Goal: Communication & Community: Answer question/provide support

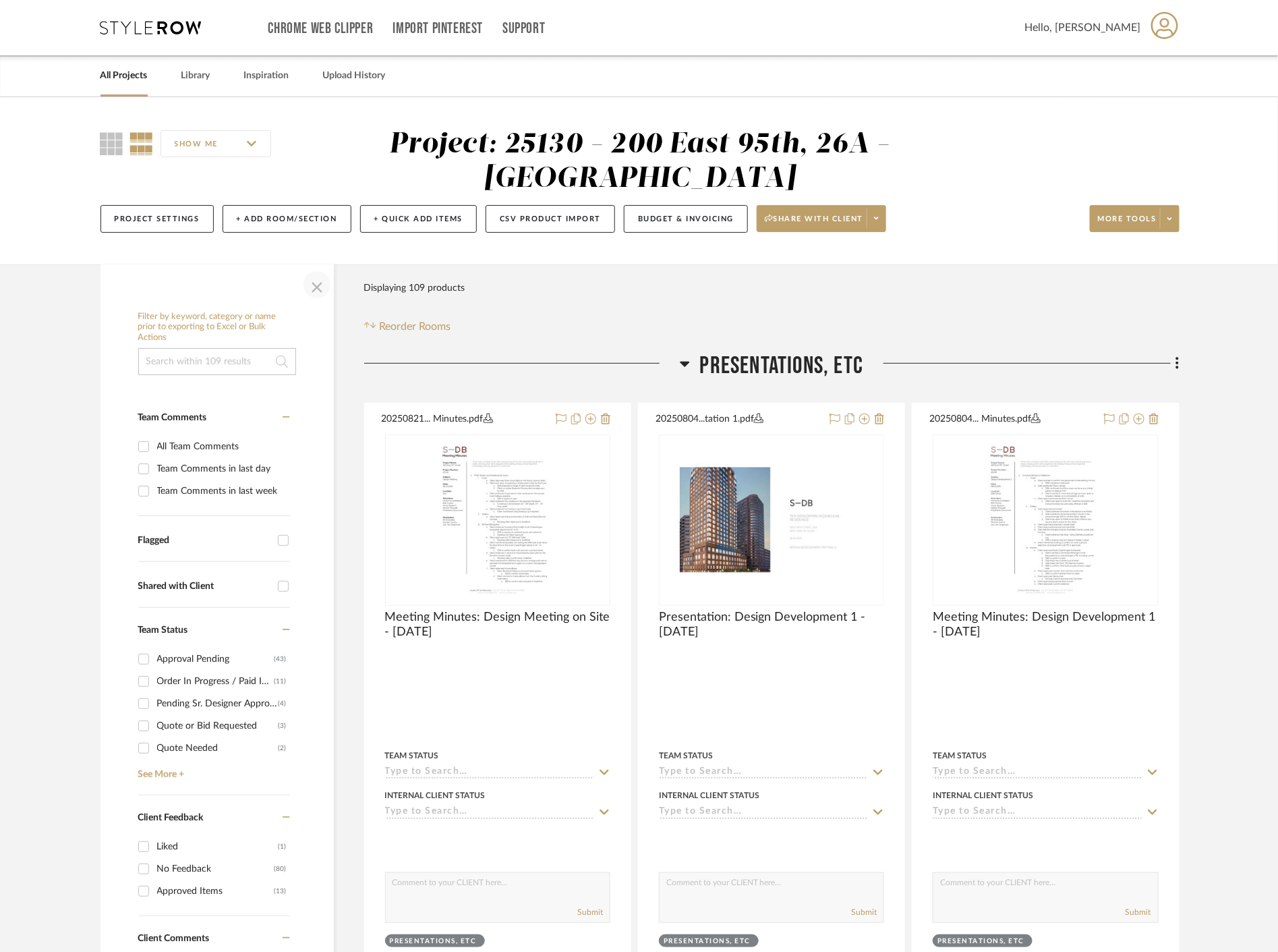
click at [319, 294] on span "button" at bounding box center [317, 285] width 32 height 32
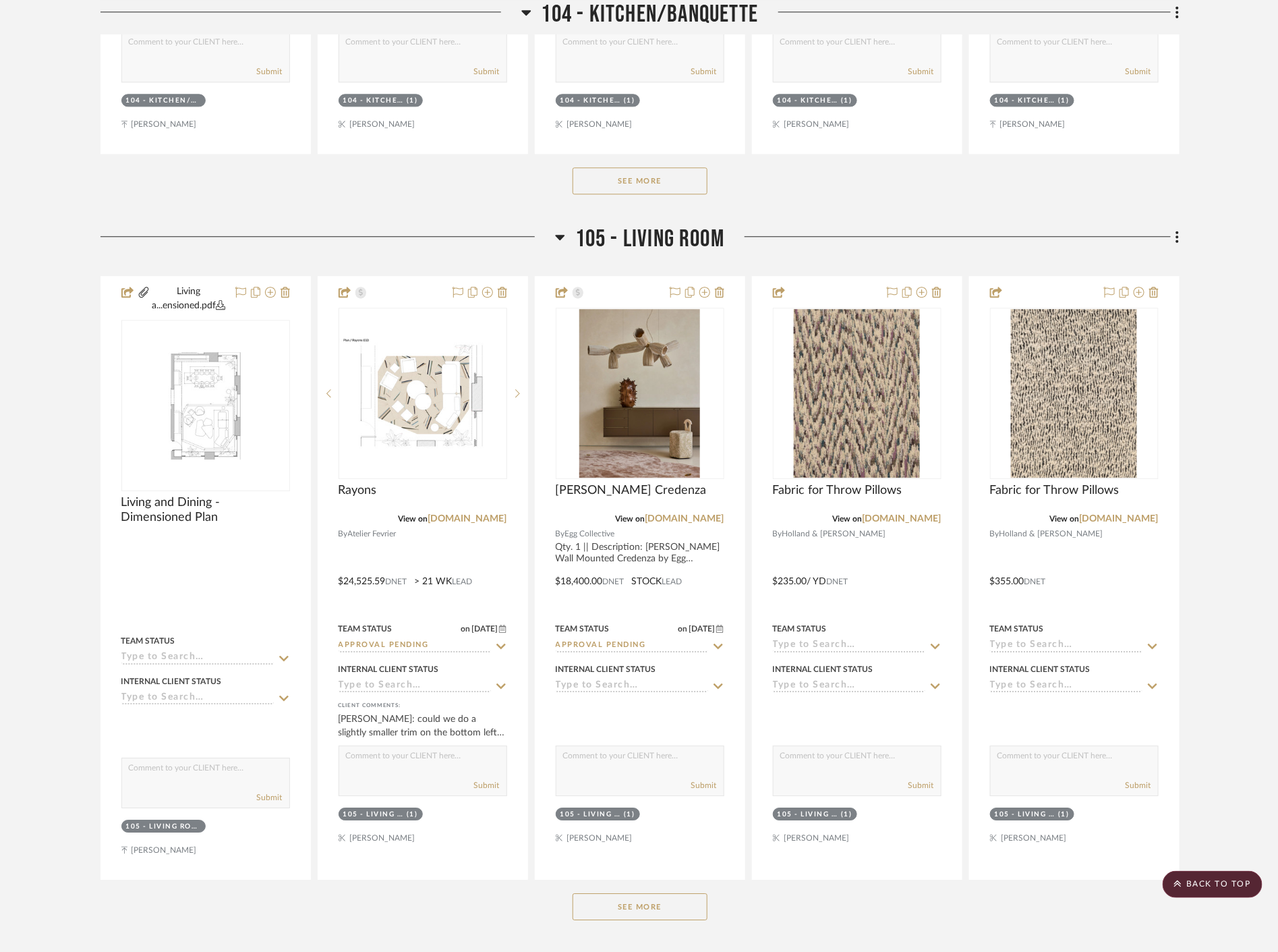
scroll to position [4122, 0]
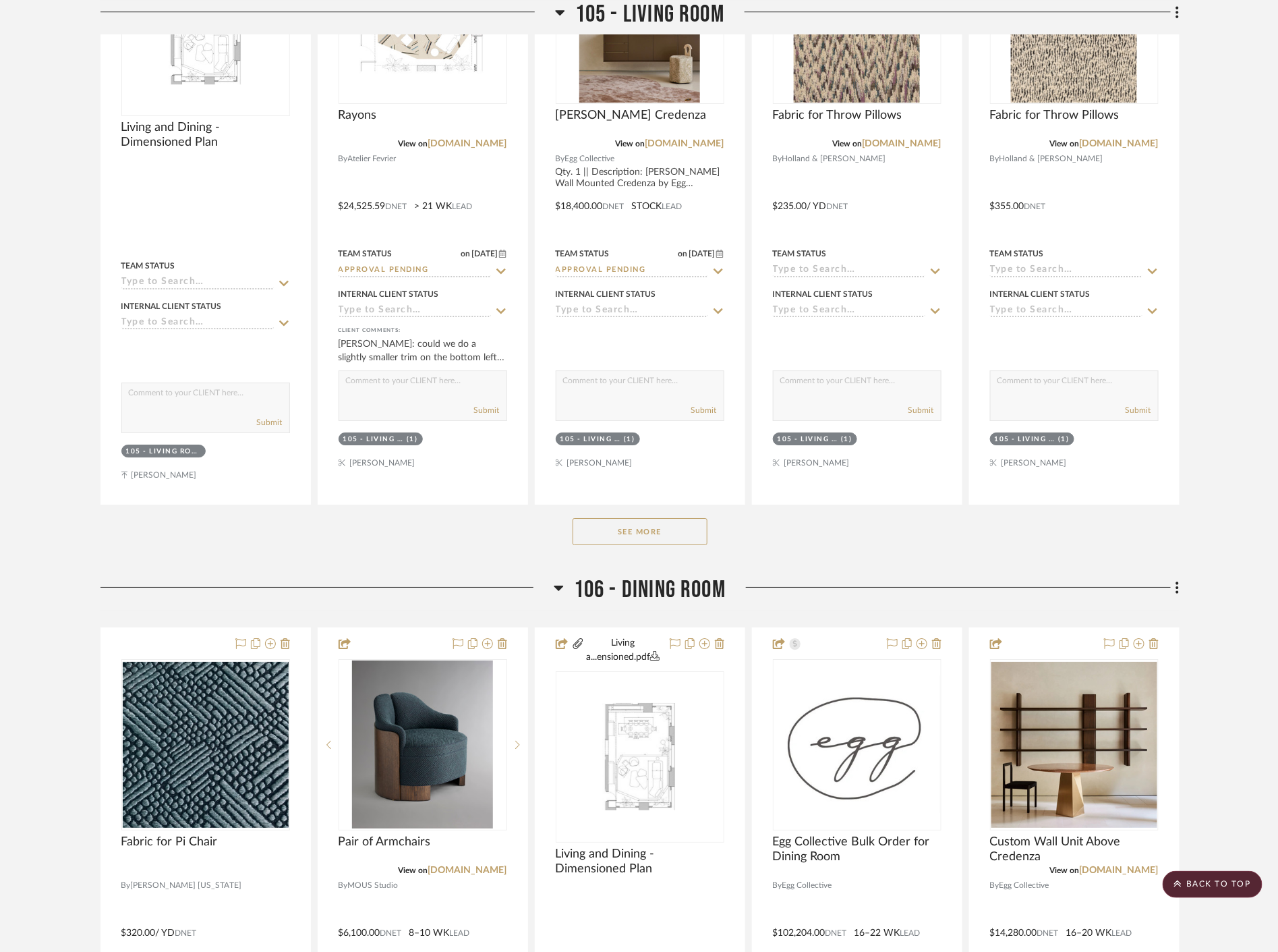
click at [685, 537] on button "See More" at bounding box center [640, 531] width 135 height 27
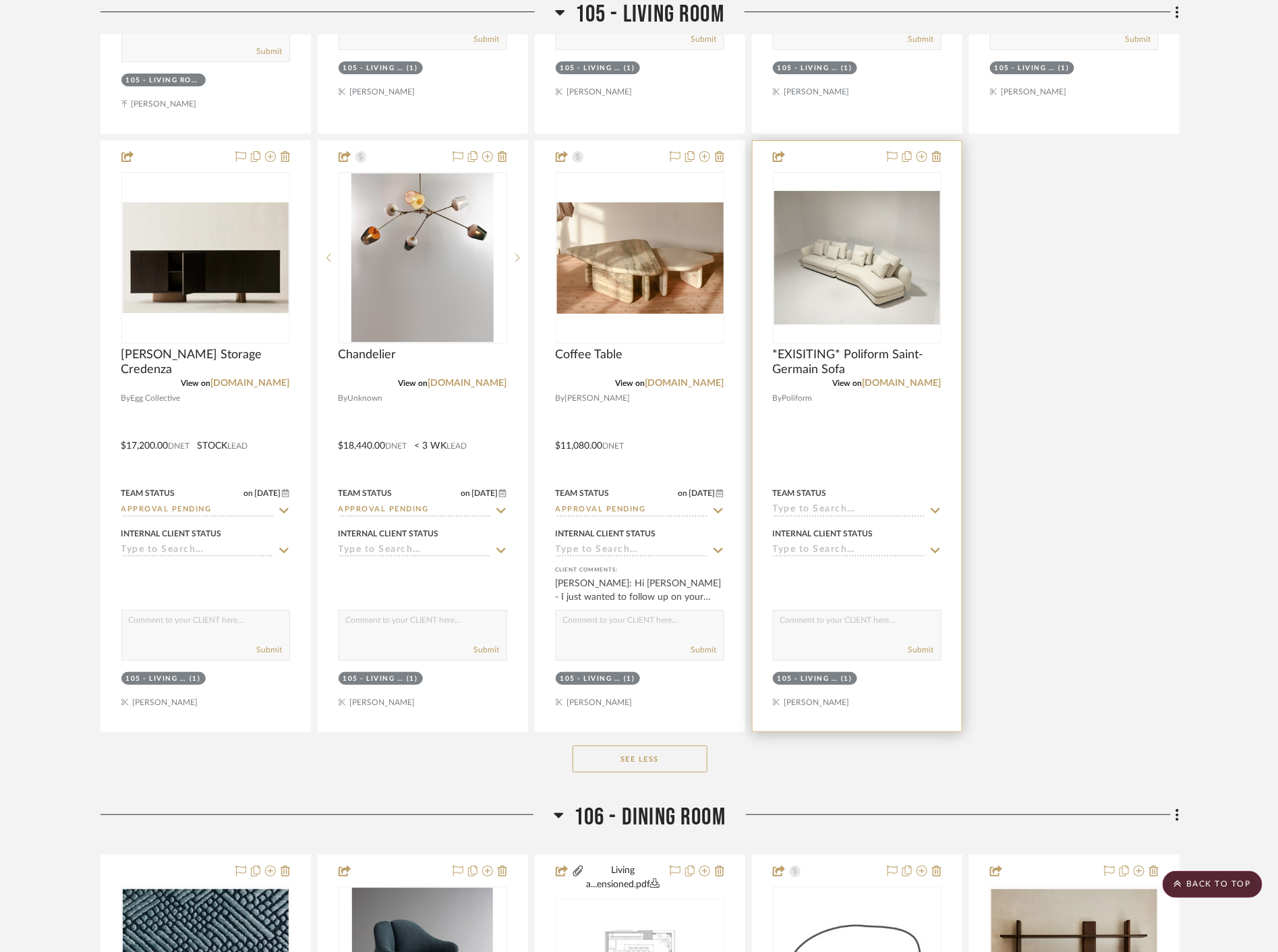
scroll to position [4497, 0]
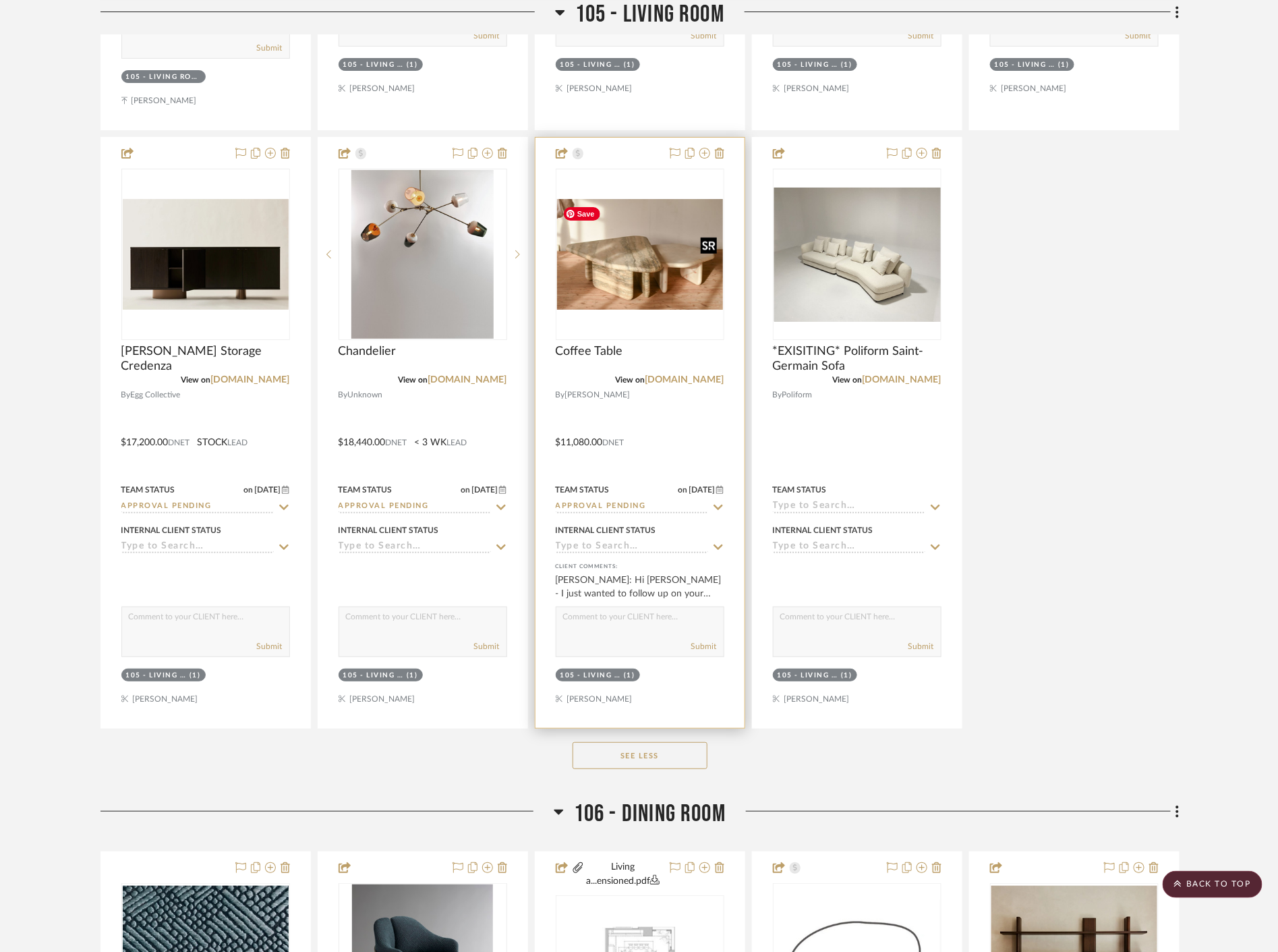
click at [682, 287] on img "0" at bounding box center [640, 254] width 166 height 111
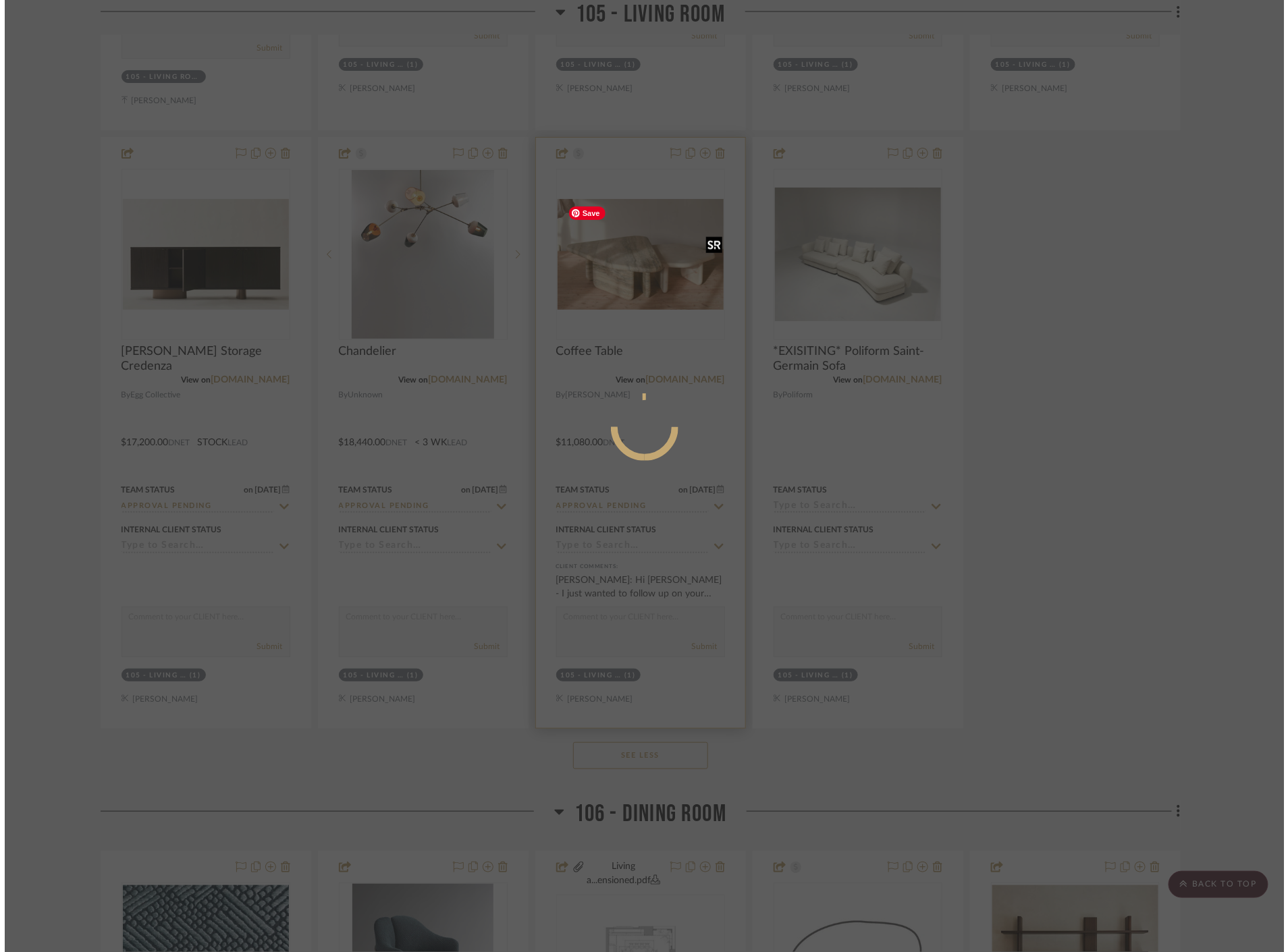
scroll to position [0, 0]
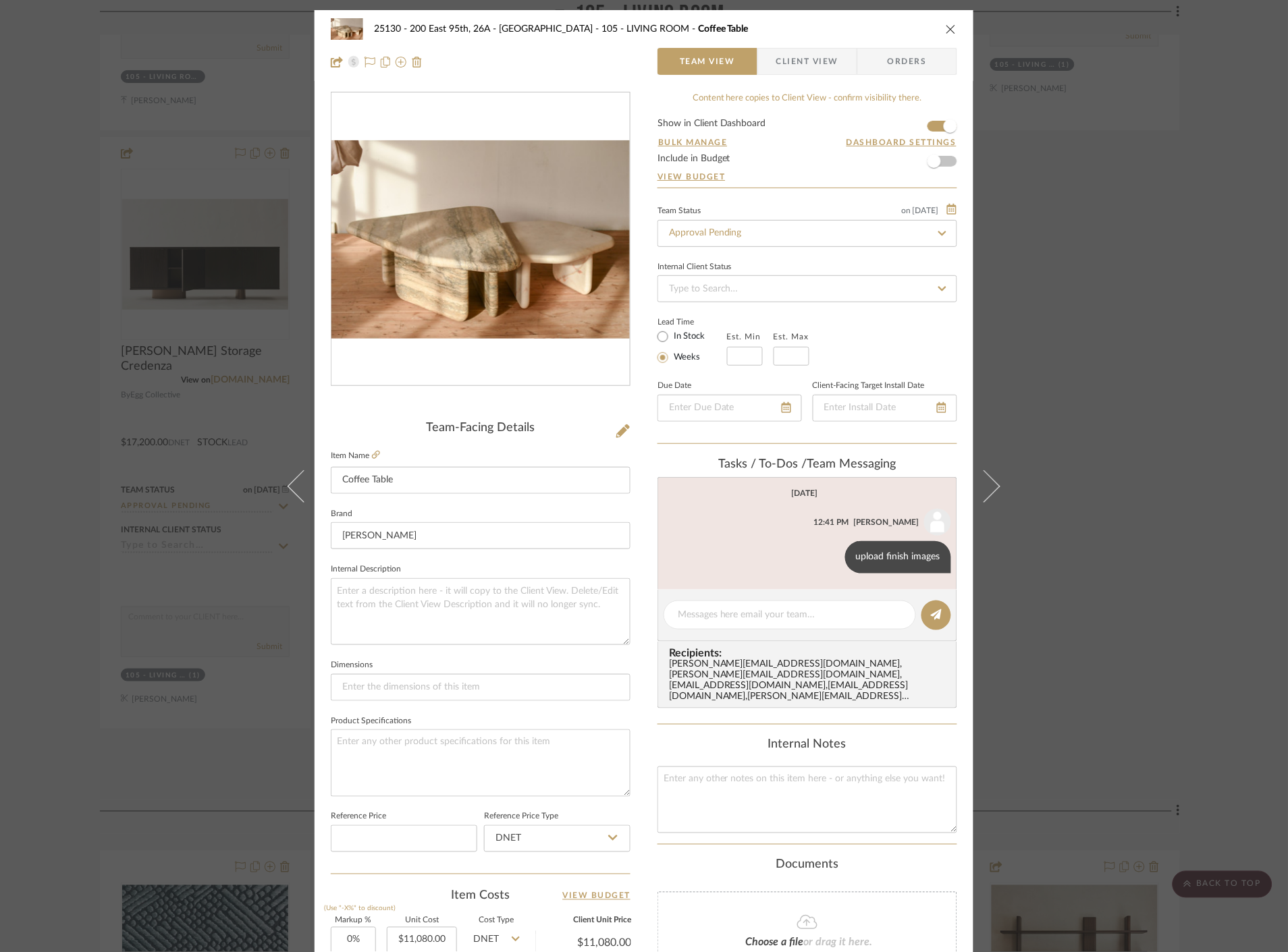
click at [1073, 354] on div "25130 - 200 East 95th, 26A - Kosheleva 105 - LIVING ROOM Coffee Table Team View…" at bounding box center [644, 476] width 1288 height 952
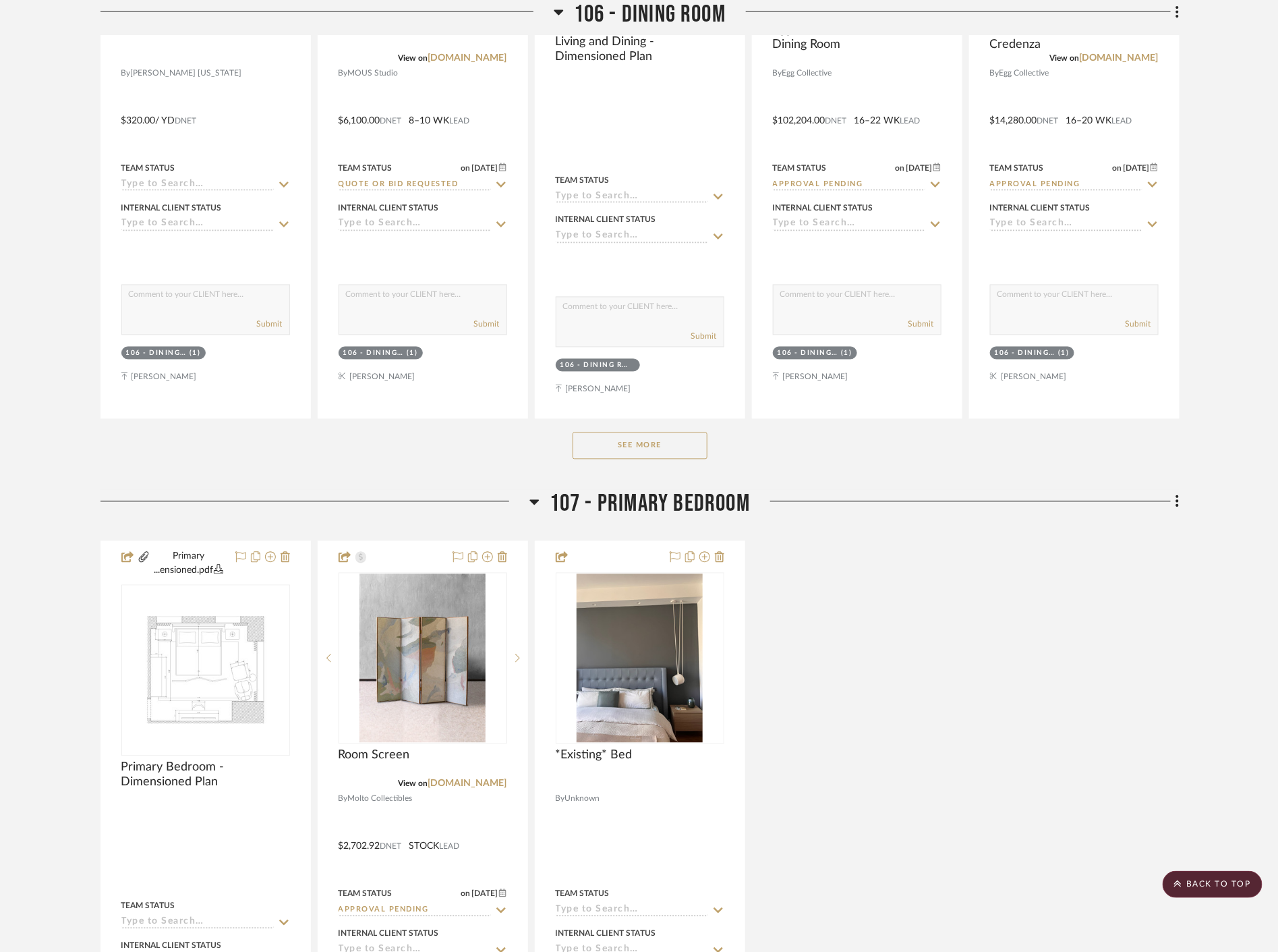
scroll to position [5771, 0]
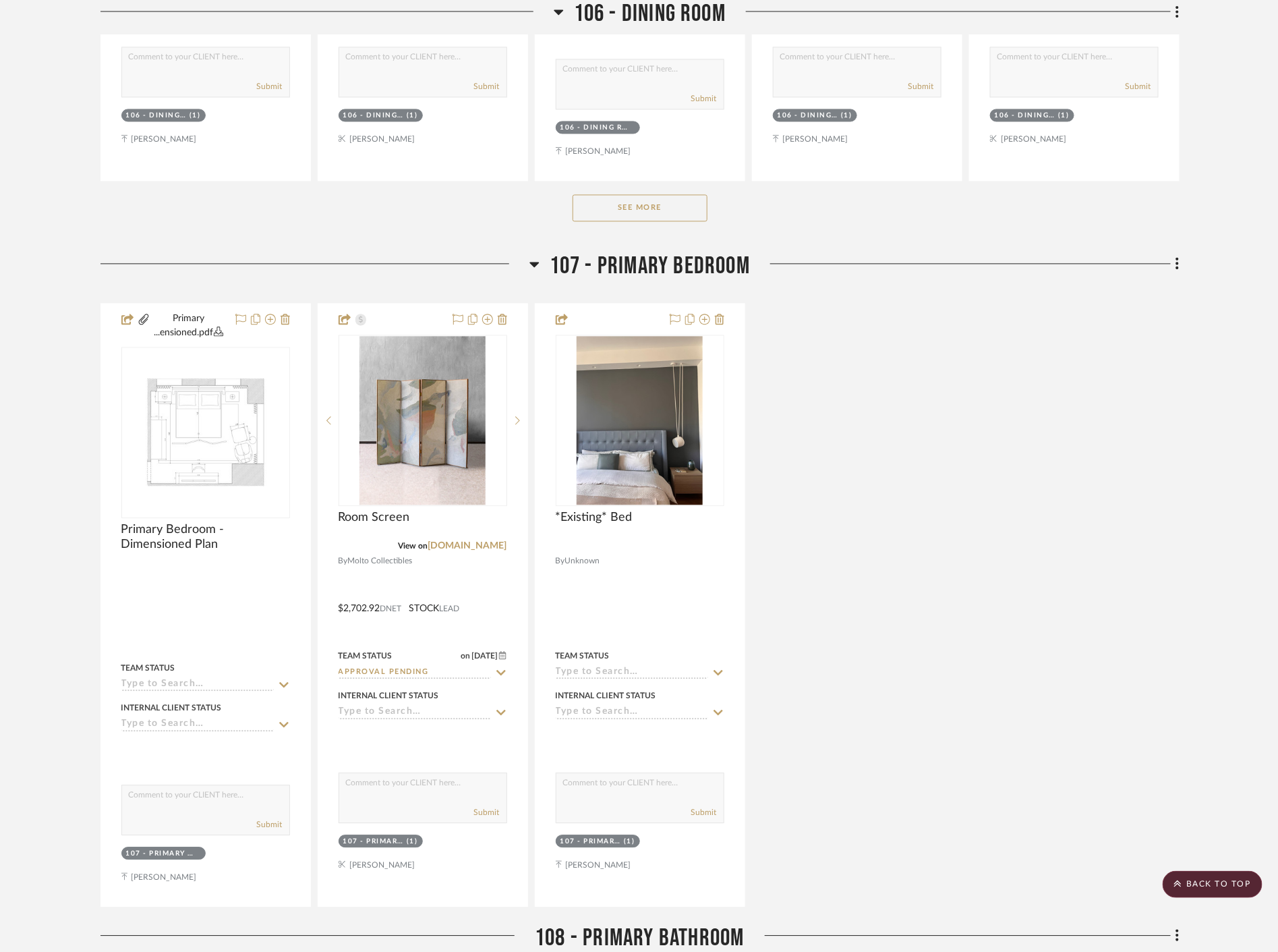
click at [692, 204] on button "See More" at bounding box center [640, 208] width 135 height 27
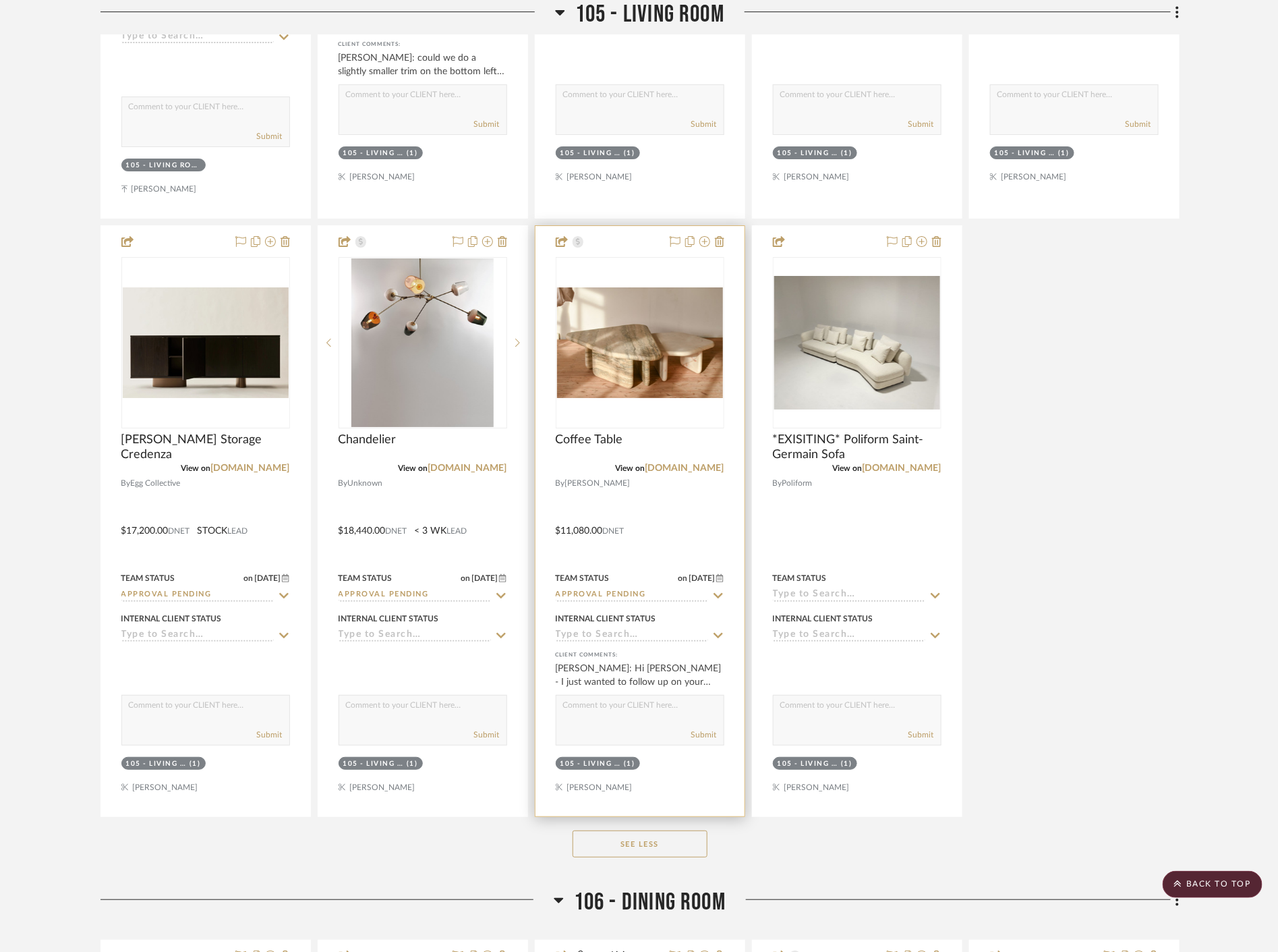
scroll to position [4272, 0]
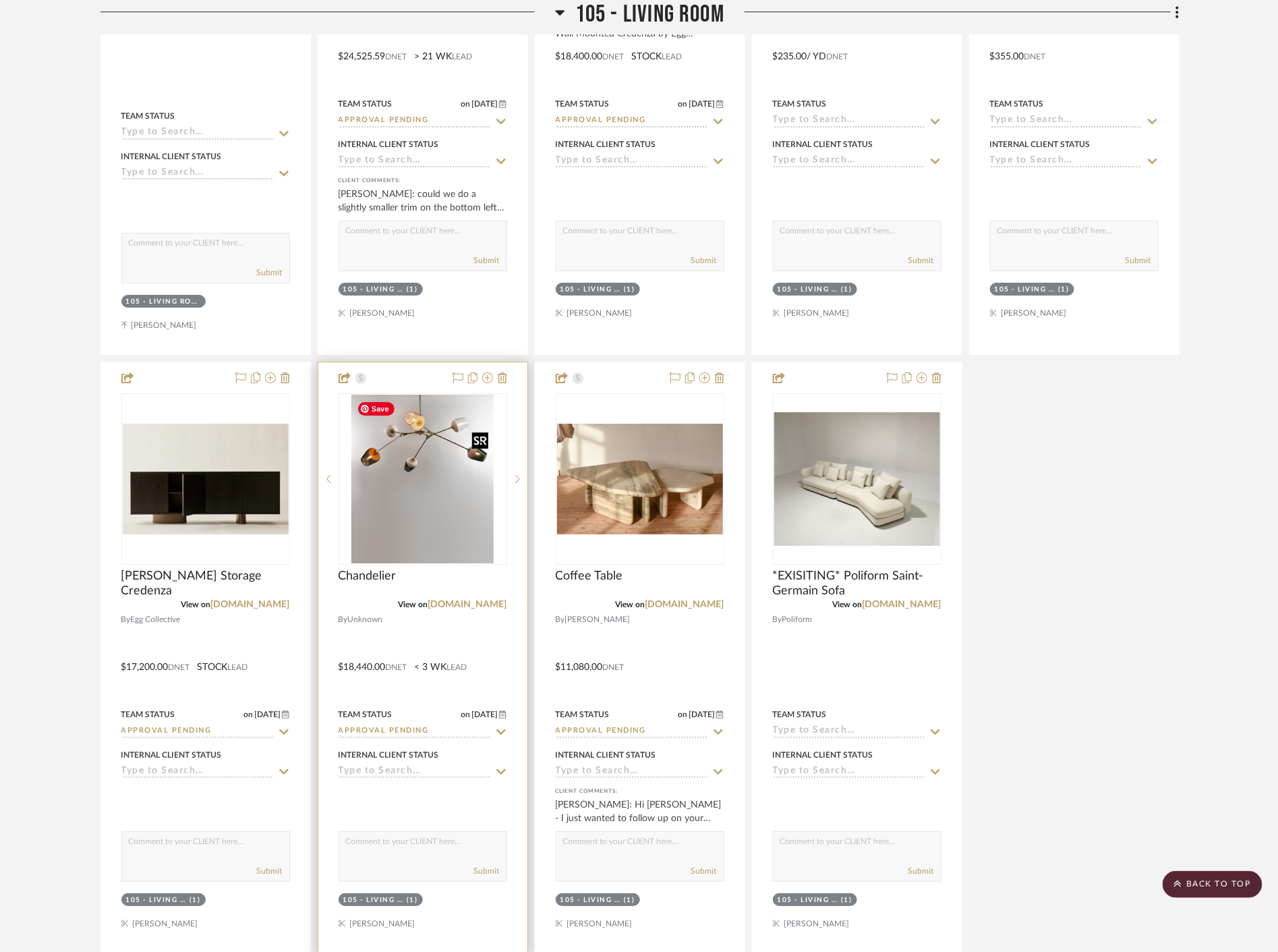
click at [449, 502] on img "0" at bounding box center [423, 478] width 142 height 168
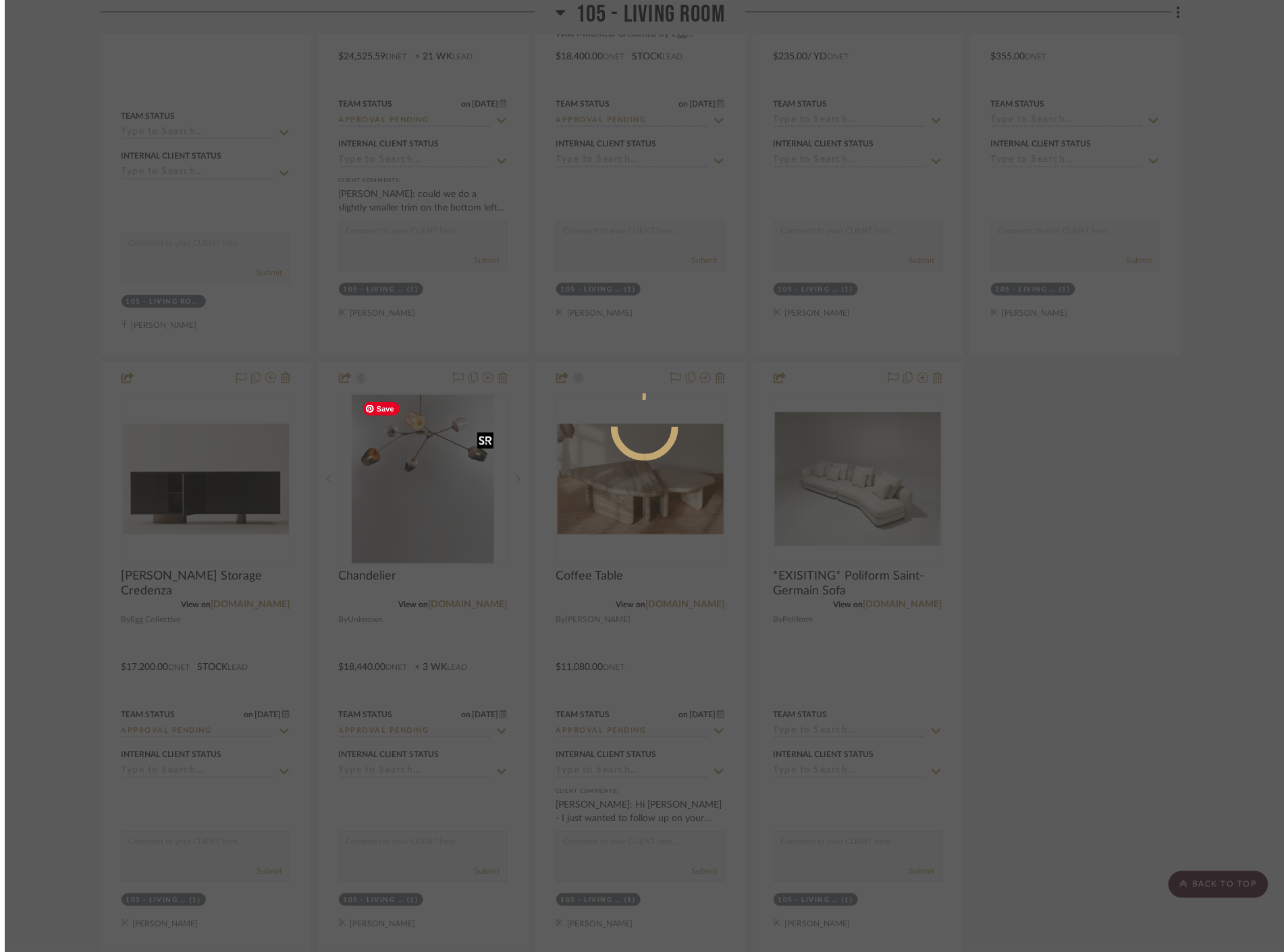
scroll to position [0, 0]
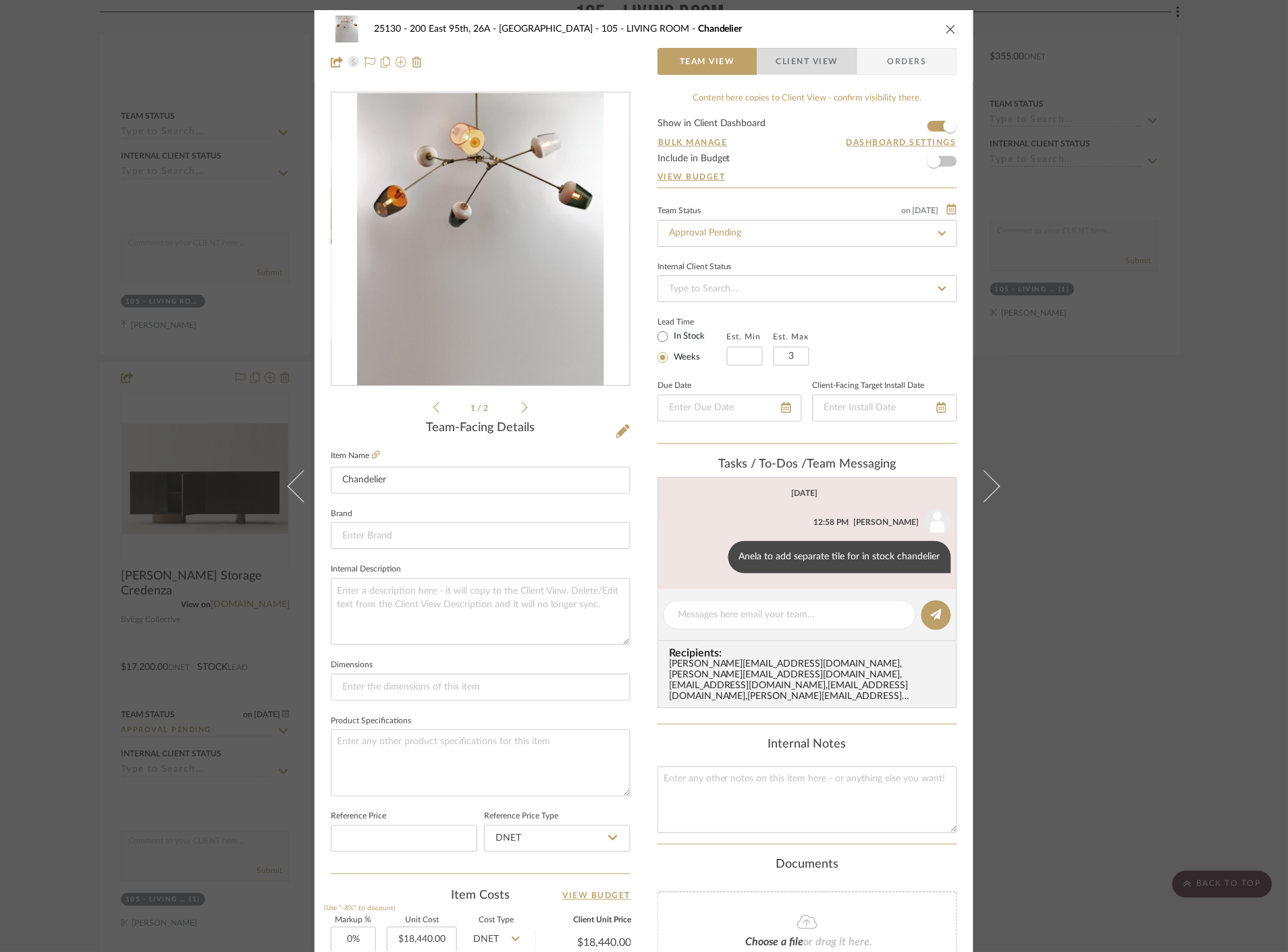
click at [785, 54] on span "Client View" at bounding box center [807, 61] width 62 height 27
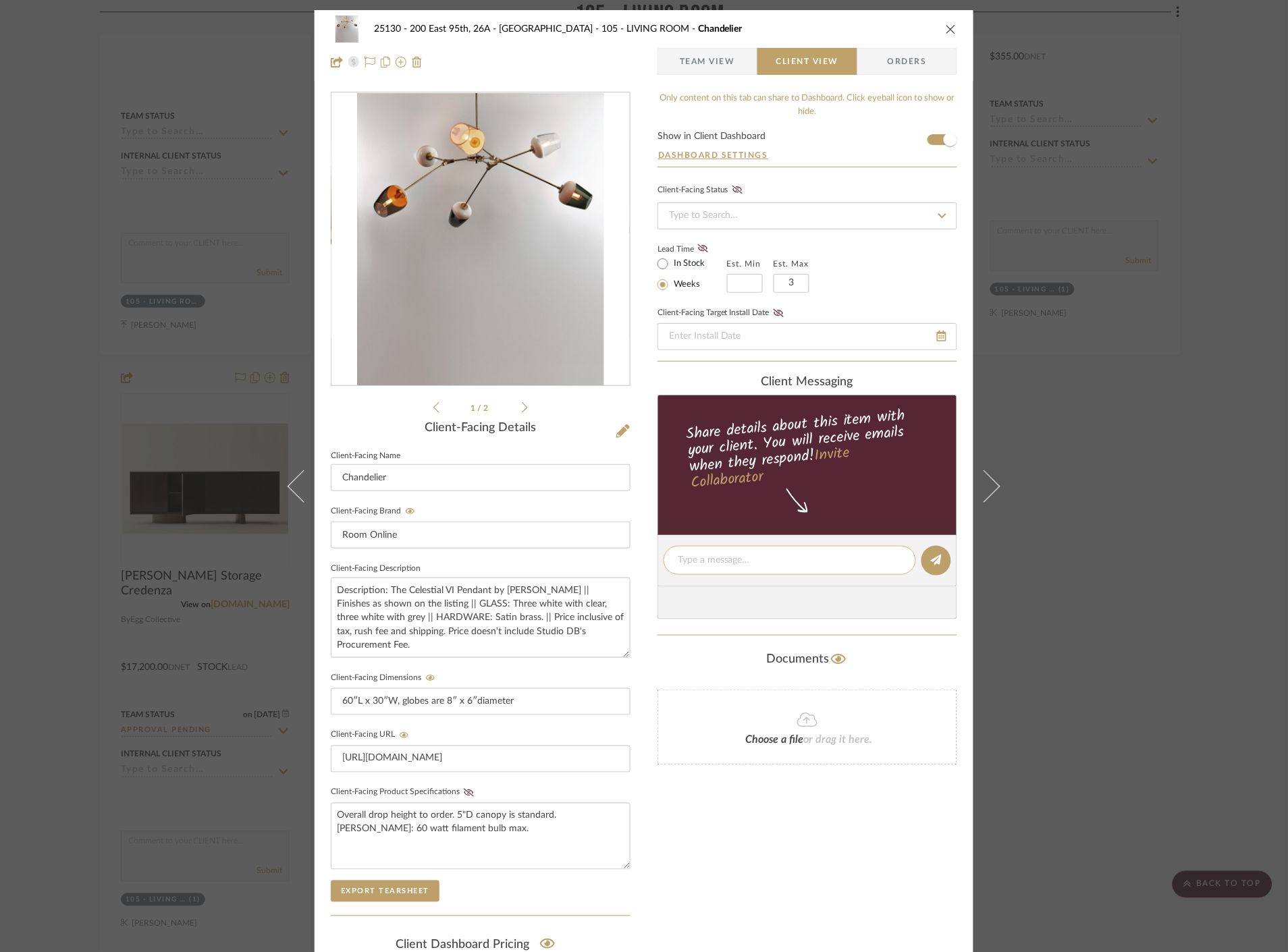
click at [759, 562] on textarea at bounding box center [790, 560] width 224 height 14
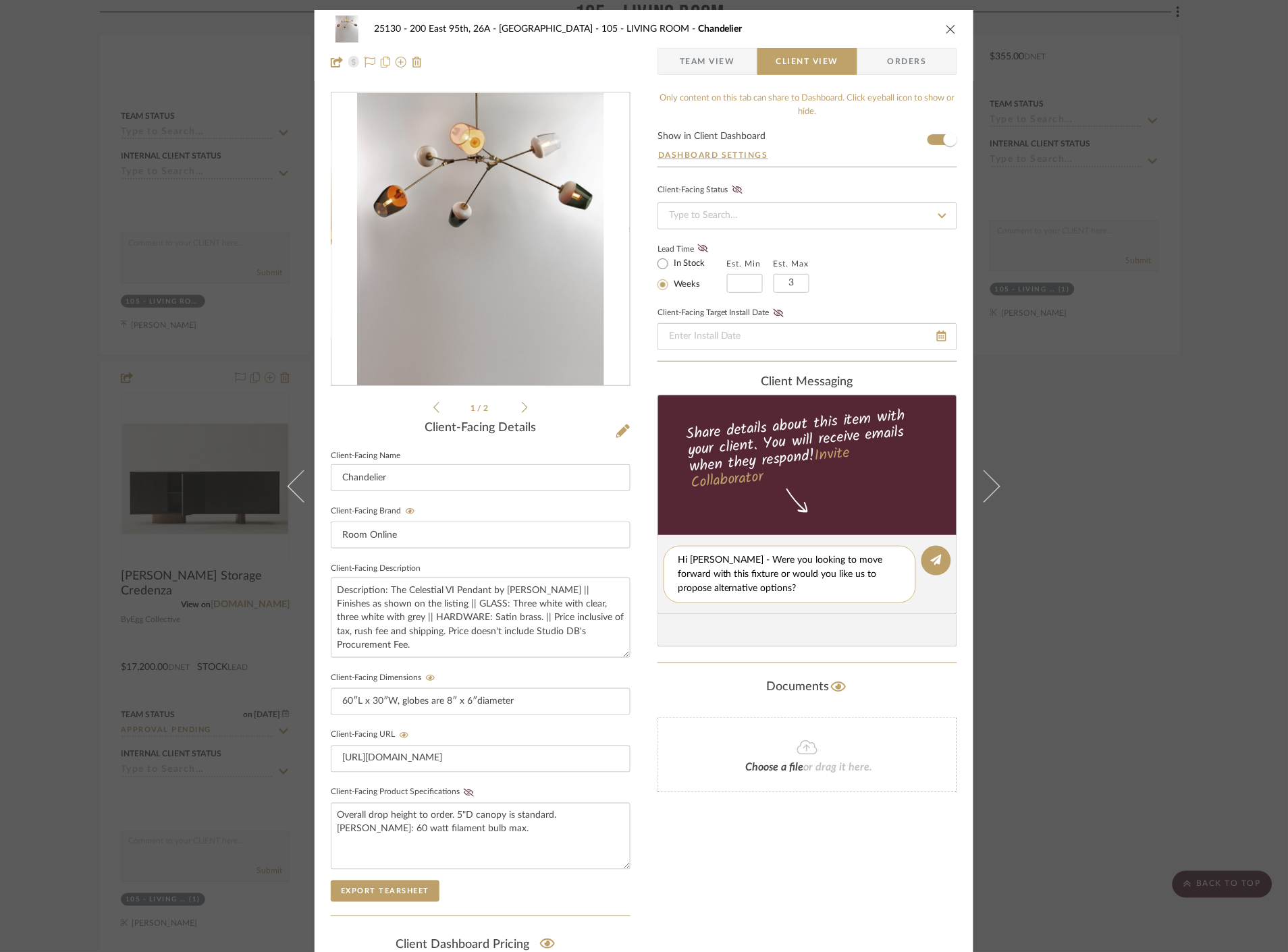
click at [776, 593] on textarea "Hi [PERSON_NAME] - Were you looking to move forward with this fixture or would …" at bounding box center [790, 574] width 224 height 42
click at [837, 606] on textarea "Hi [PERSON_NAME] - Were you looking to move forward with this fixture or would …" at bounding box center [795, 581] width 234 height 56
type textarea "Hi [PERSON_NAME] - Were you looking to move forward with this fixture or would …"
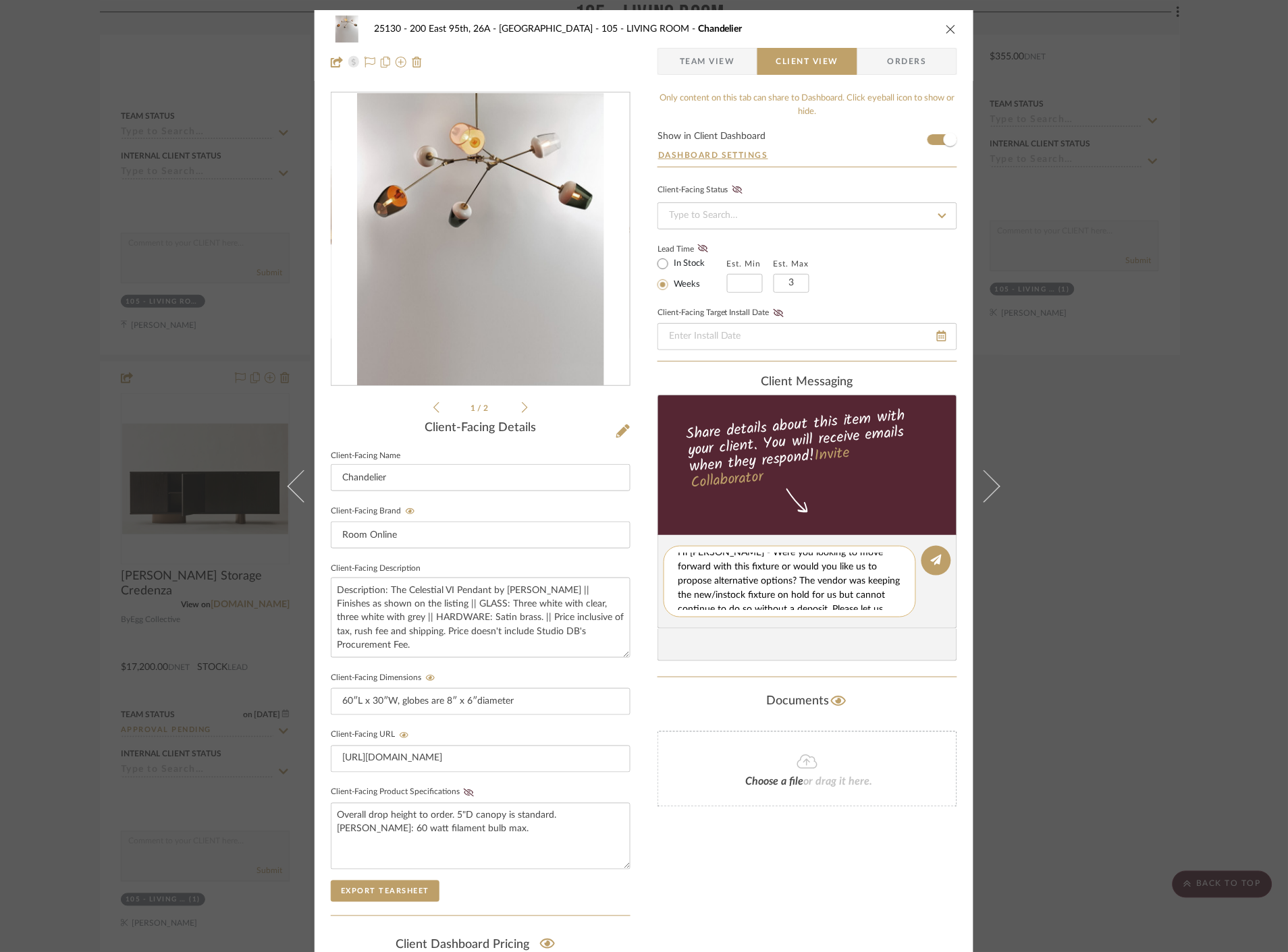
scroll to position [0, 0]
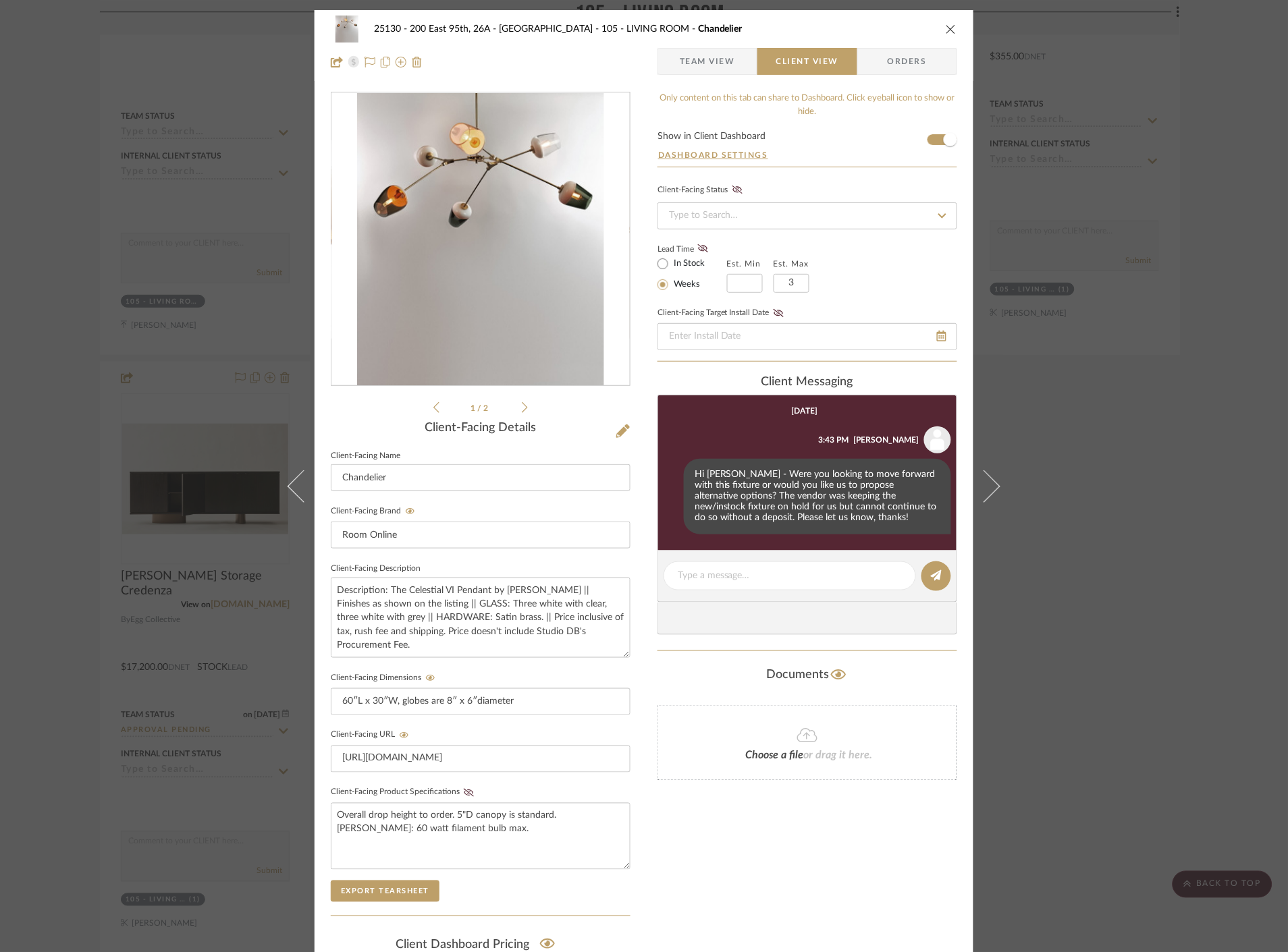
click at [1182, 545] on div "25130 - 200 East 95th, 26A - Kosheleva 105 - LIVING ROOM Chandelier Team View C…" at bounding box center [644, 476] width 1288 height 952
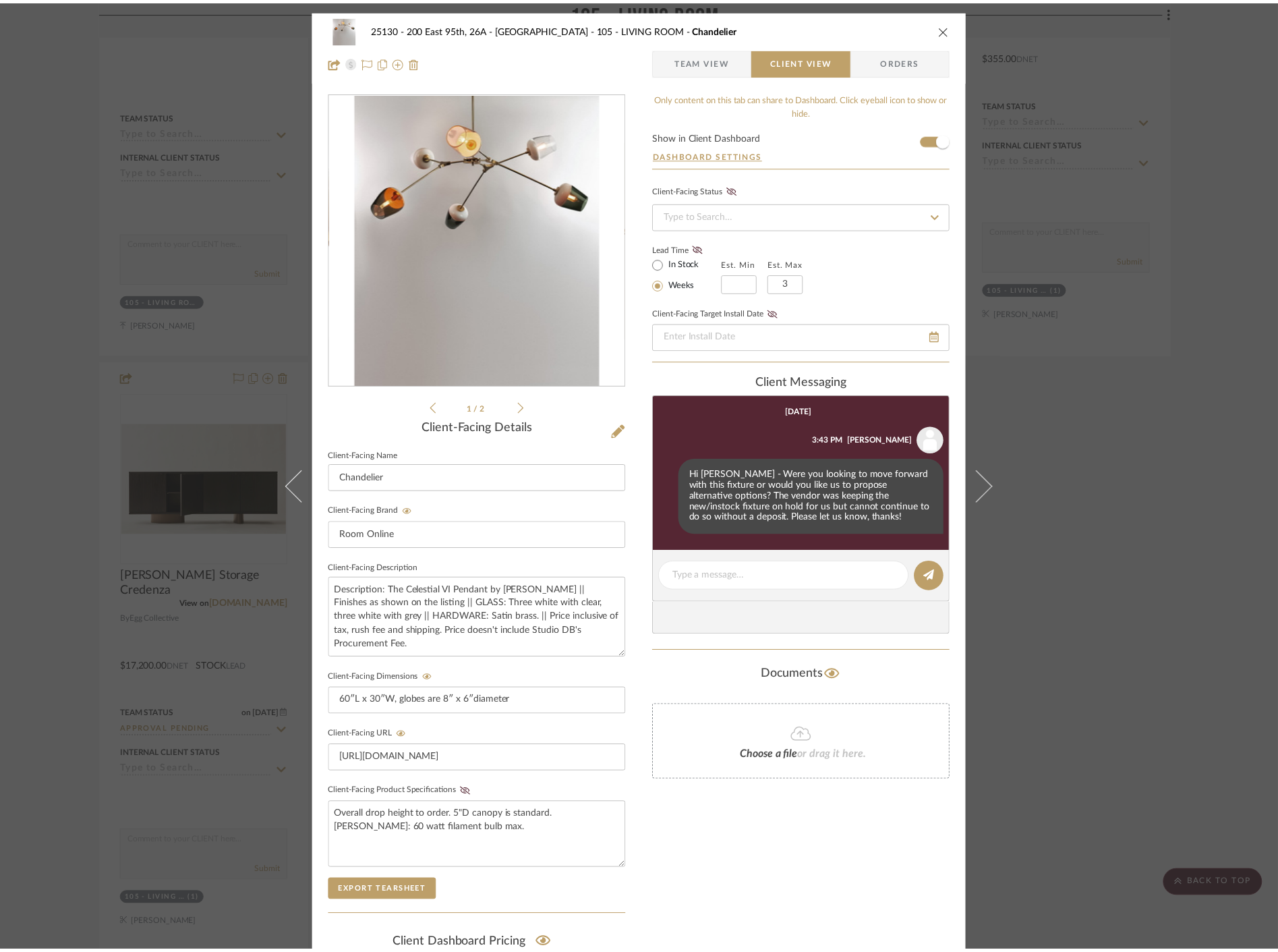
scroll to position [4272, 0]
